Goal: Task Accomplishment & Management: Complete application form

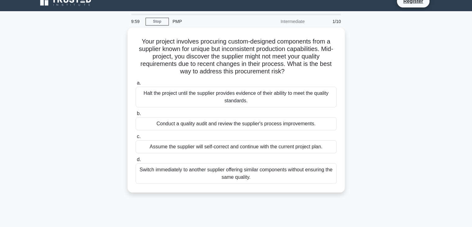
scroll to position [10, 0]
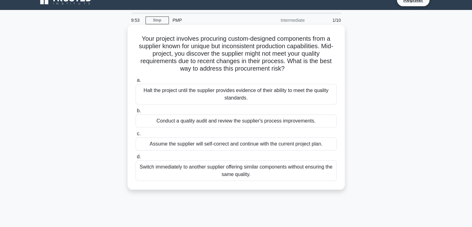
drag, startPoint x: 259, startPoint y: 176, endPoint x: 130, endPoint y: 34, distance: 191.5
click at [130, 34] on div "Your project involves procuring custom-designed components from a supplier know…" at bounding box center [236, 107] width 212 height 160
copy div "Your project involves procuring custom-designed components from a supplier know…"
click at [162, 126] on div "Conduct a quality audit and review the supplier's process improvements." at bounding box center [236, 120] width 201 height 13
click at [136, 113] on input "b. Conduct a quality audit and review the supplier's process improvements." at bounding box center [136, 111] width 0 height 4
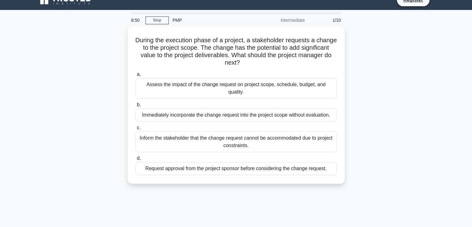
scroll to position [0, 0]
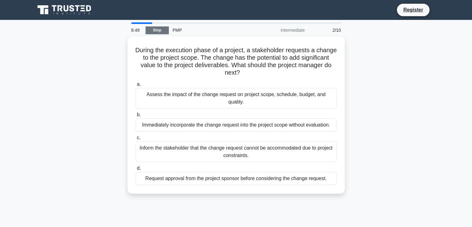
click at [157, 30] on link "Stop" at bounding box center [157, 30] width 23 height 8
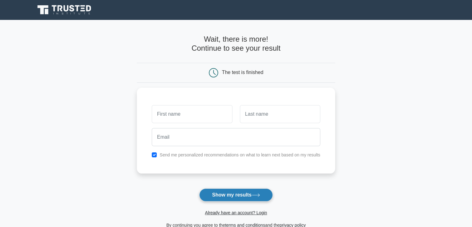
click at [220, 193] on button "Show my results" at bounding box center [235, 194] width 73 height 13
type input "ش"
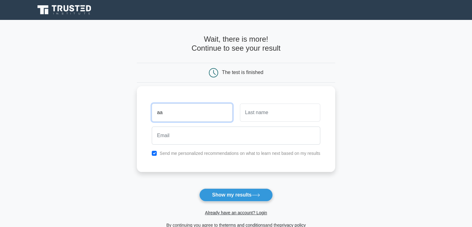
type input "a"
type input "ala"
click at [291, 112] on input "text" at bounding box center [280, 112] width 80 height 18
type input "alazzam"
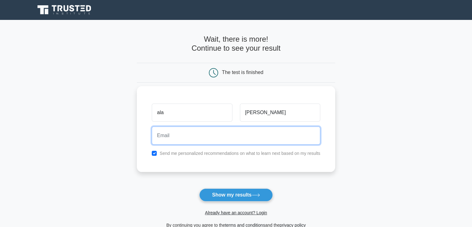
click at [246, 133] on input "email" at bounding box center [236, 135] width 169 height 18
type input "[EMAIL_ADDRESS][DOMAIN_NAME]"
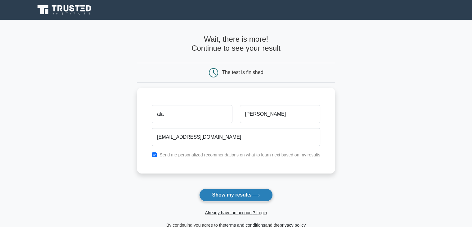
click at [240, 195] on button "Show my results" at bounding box center [235, 194] width 73 height 13
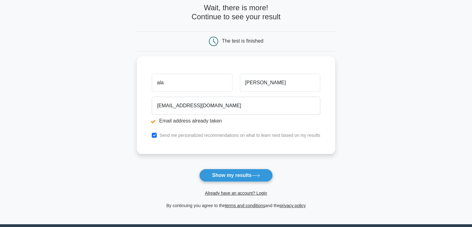
scroll to position [55, 0]
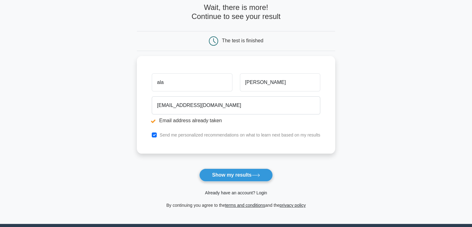
click at [244, 191] on link "Already have an account? Login" at bounding box center [236, 192] width 62 height 5
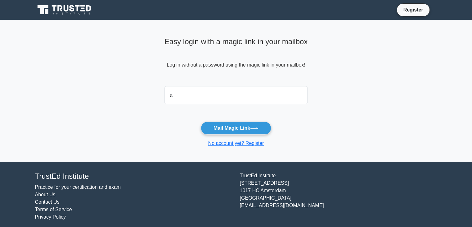
type input "[EMAIL_ADDRESS][DOMAIN_NAME]"
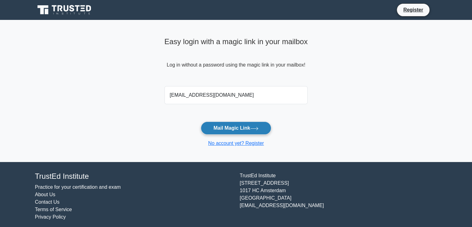
click at [256, 128] on icon at bounding box center [254, 128] width 7 height 3
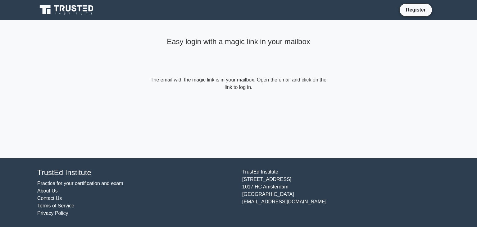
click at [165, 82] on form "The email with the magic link is in your mailbox. Open the email and click on t…" at bounding box center [238, 83] width 179 height 15
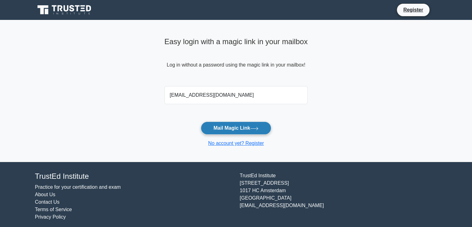
click at [206, 134] on button "Mail Magic Link" at bounding box center [236, 127] width 70 height 13
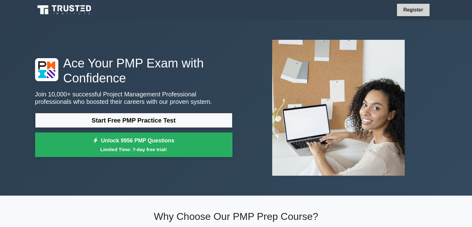
click at [419, 10] on link "Register" at bounding box center [413, 10] width 27 height 8
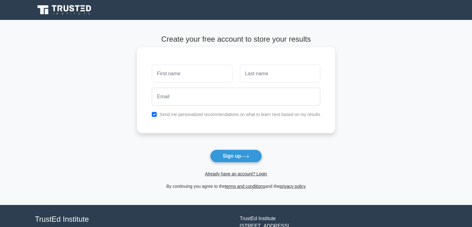
click at [169, 77] on input "text" at bounding box center [192, 74] width 80 height 18
click at [223, 158] on button "Sign up" at bounding box center [236, 155] width 52 height 13
click at [262, 174] on link "Already have an account? Login" at bounding box center [236, 173] width 62 height 5
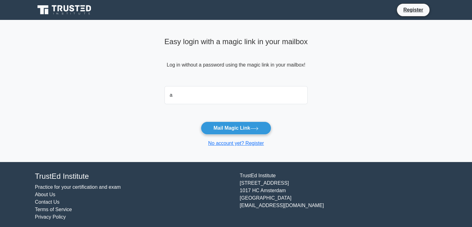
type input "[EMAIL_ADDRESS][DOMAIN_NAME]"
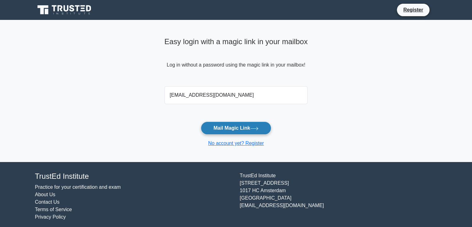
click at [255, 125] on button "Mail Magic Link" at bounding box center [236, 127] width 70 height 13
